Goal: Book appointment/travel/reservation

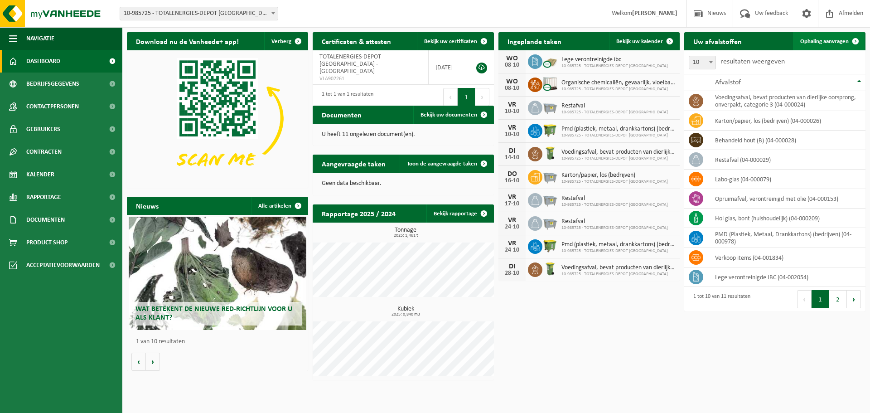
click at [835, 43] on span "Ophaling aanvragen" at bounding box center [824, 42] width 48 height 6
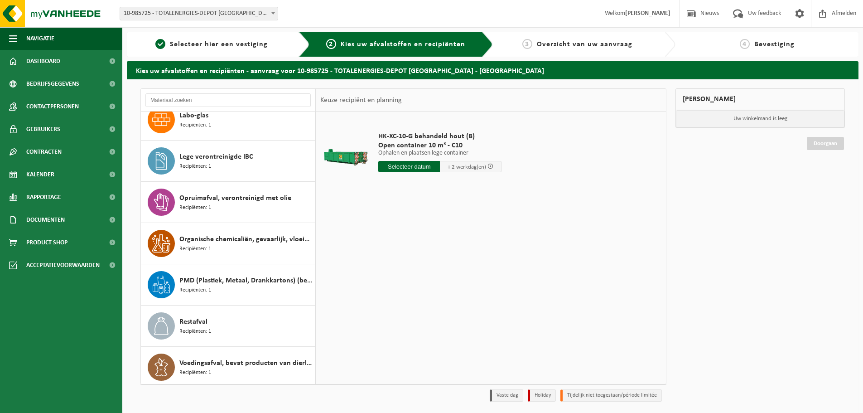
scroll to position [140, 0]
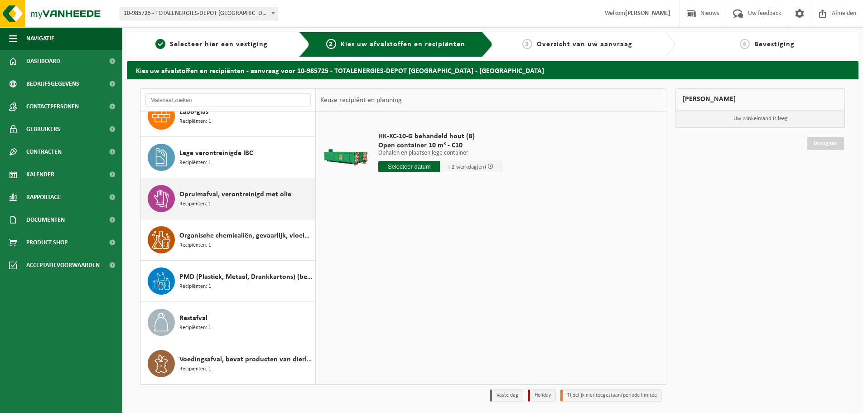
click at [213, 208] on div "Opruimafval, verontreinigd met olie Recipiënten: 1" at bounding box center [245, 198] width 133 height 27
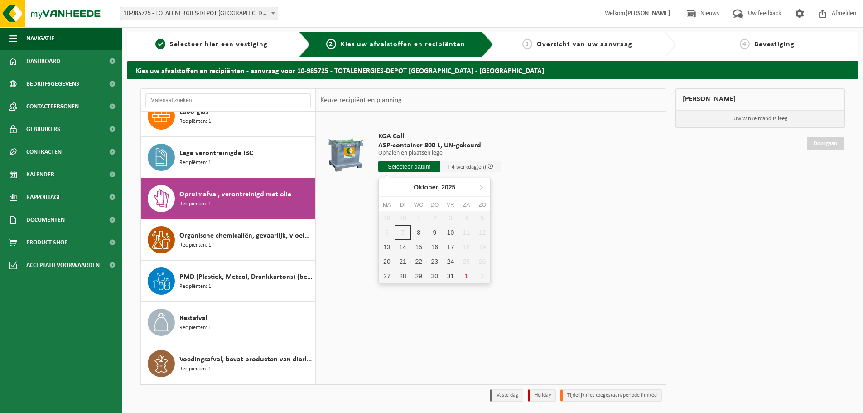
click at [403, 165] on input "text" at bounding box center [409, 166] width 62 height 11
click at [416, 230] on div "8" at bounding box center [419, 232] width 16 height 14
type input "Van [DATE]"
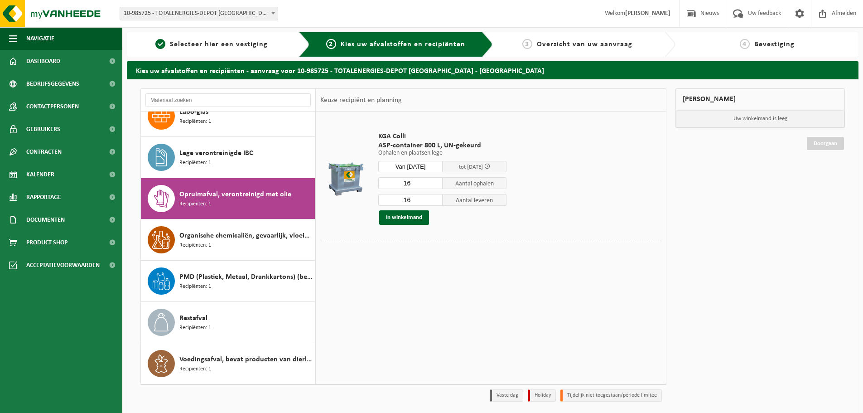
click at [778, 47] on span "Bevestiging" at bounding box center [774, 44] width 40 height 7
click at [606, 48] on span "Overzicht van uw aanvraag" at bounding box center [585, 44] width 96 height 7
click at [458, 48] on span "Kies uw afvalstoffen en recipiënten" at bounding box center [403, 44] width 125 height 7
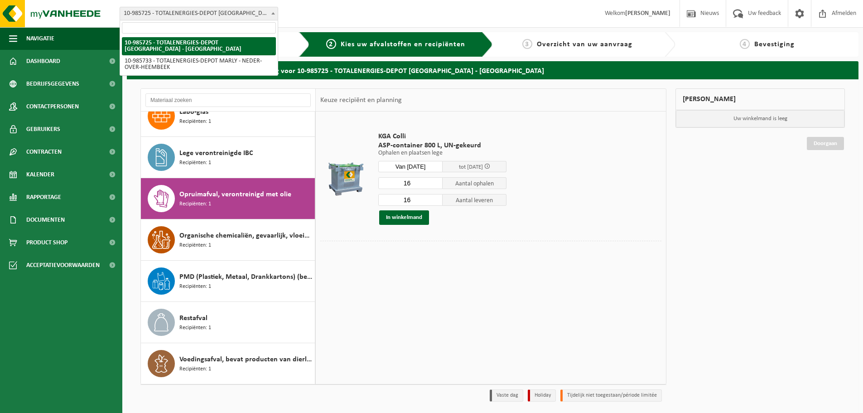
click at [176, 14] on span "10-985725 - TOTALENERGIES-DEPOT [GEOGRAPHIC_DATA] - [GEOGRAPHIC_DATA]" at bounding box center [199, 13] width 158 height 13
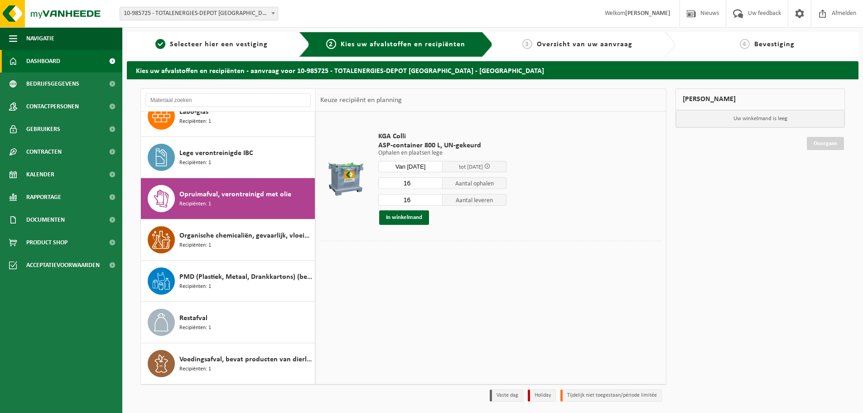
click at [52, 62] on span "Dashboard" at bounding box center [43, 61] width 34 height 23
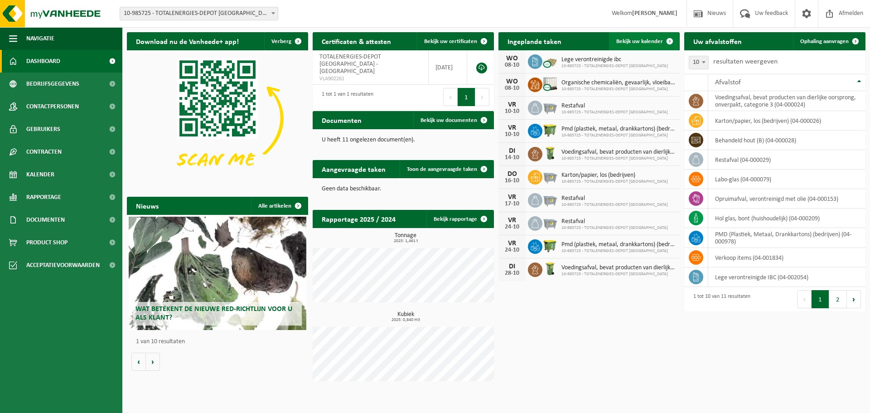
click at [645, 40] on span "Bekijk uw kalender" at bounding box center [639, 42] width 47 height 6
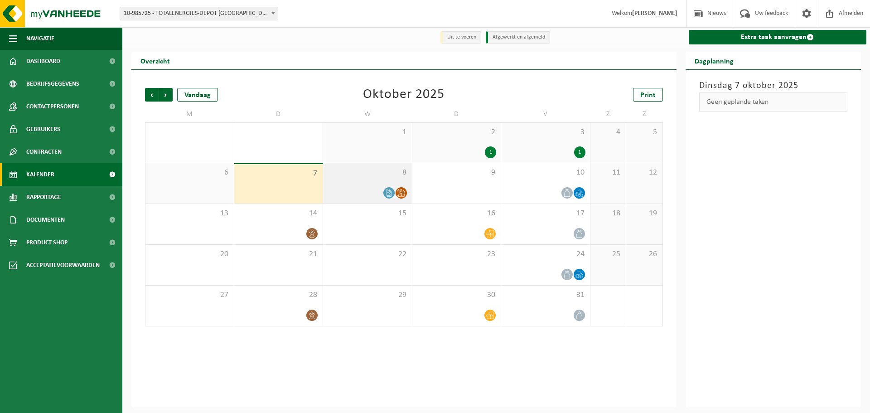
click at [400, 194] on icon at bounding box center [401, 193] width 8 height 8
